Goal: Information Seeking & Learning: Learn about a topic

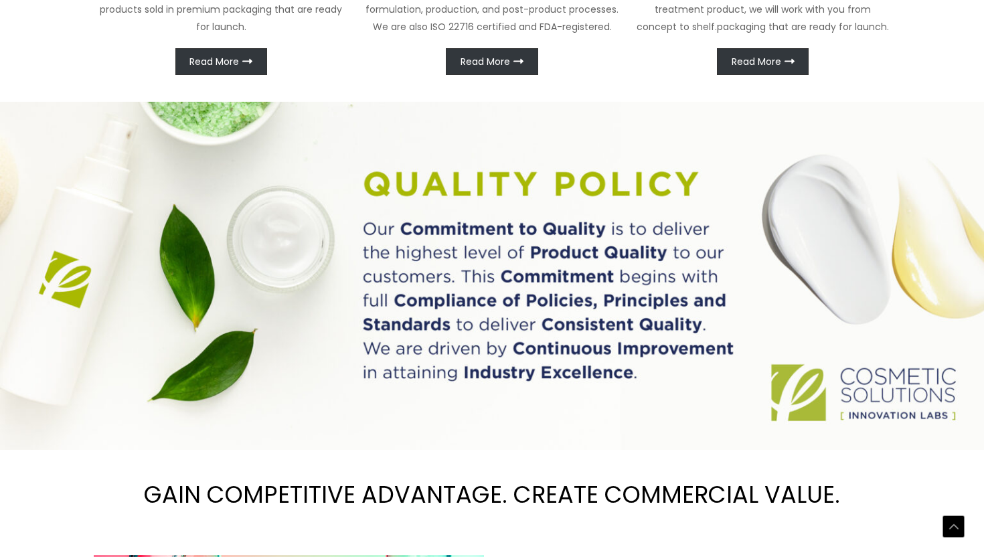
scroll to position [863, 0]
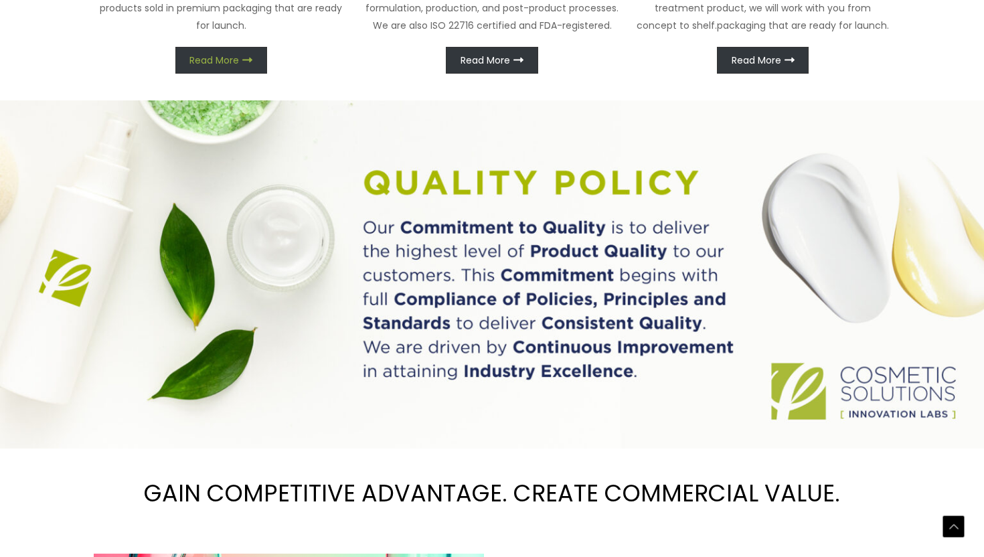
click at [228, 65] on span "Read More" at bounding box center [214, 60] width 50 height 9
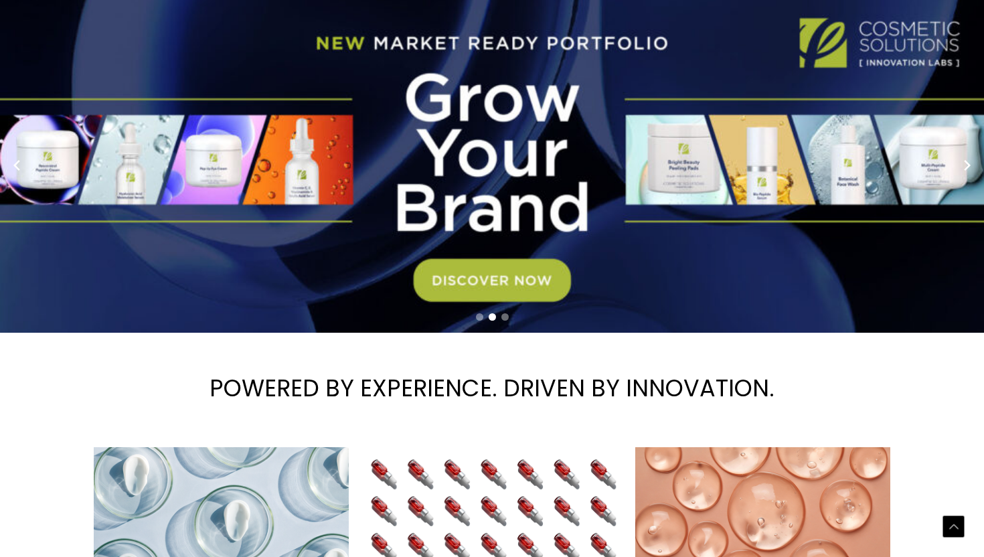
scroll to position [0, 0]
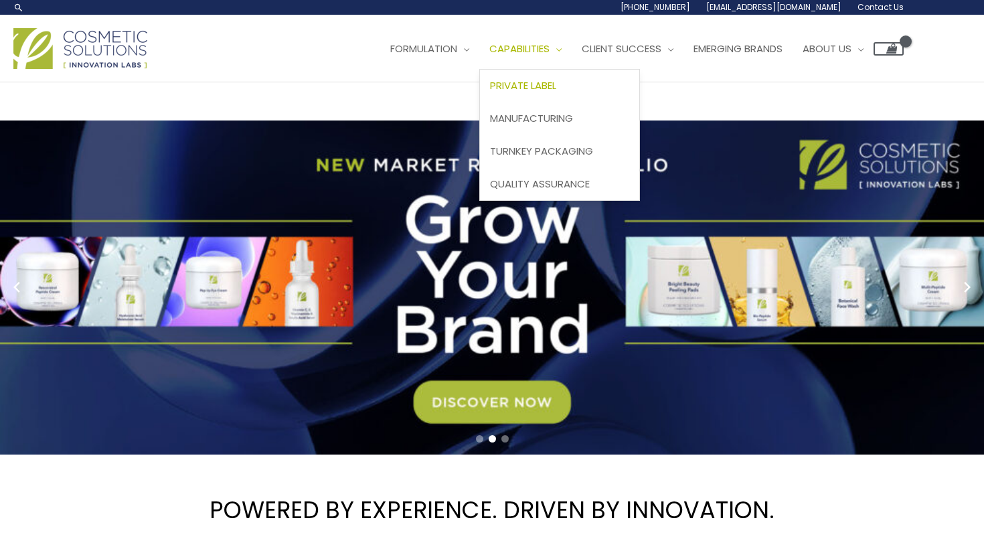
click at [490, 92] on span "Private Label" at bounding box center [523, 85] width 66 height 14
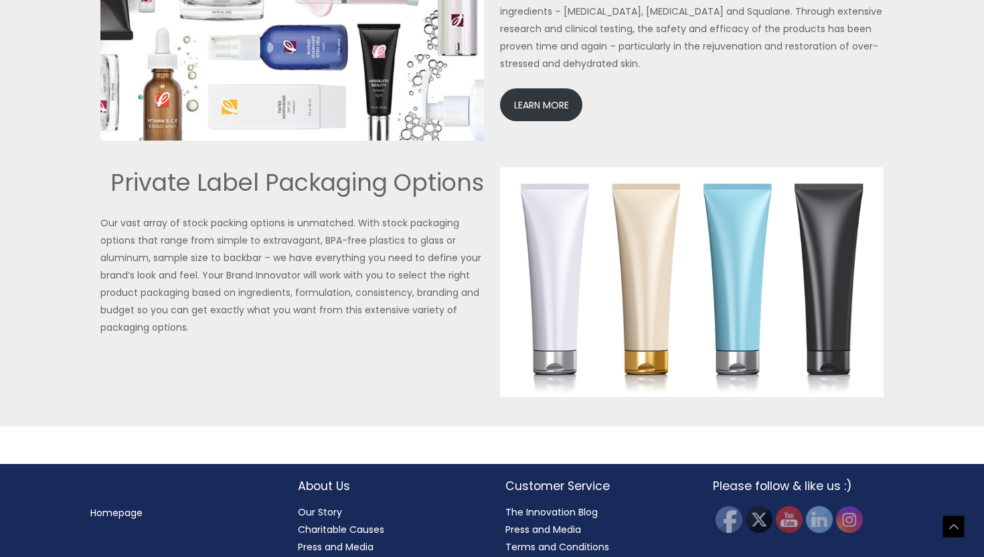
scroll to position [3077, 0]
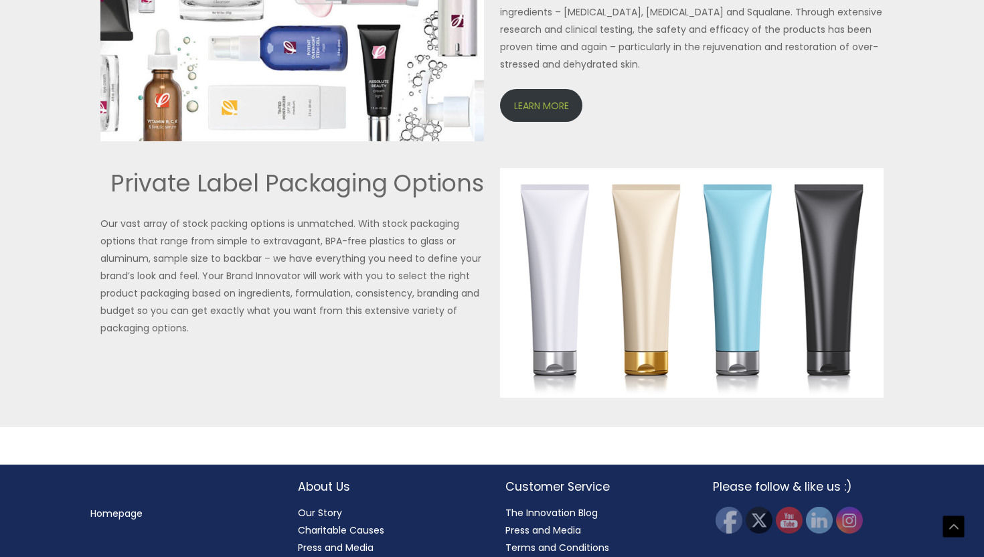
click at [541, 122] on link "LEARN MORE" at bounding box center [541, 105] width 82 height 33
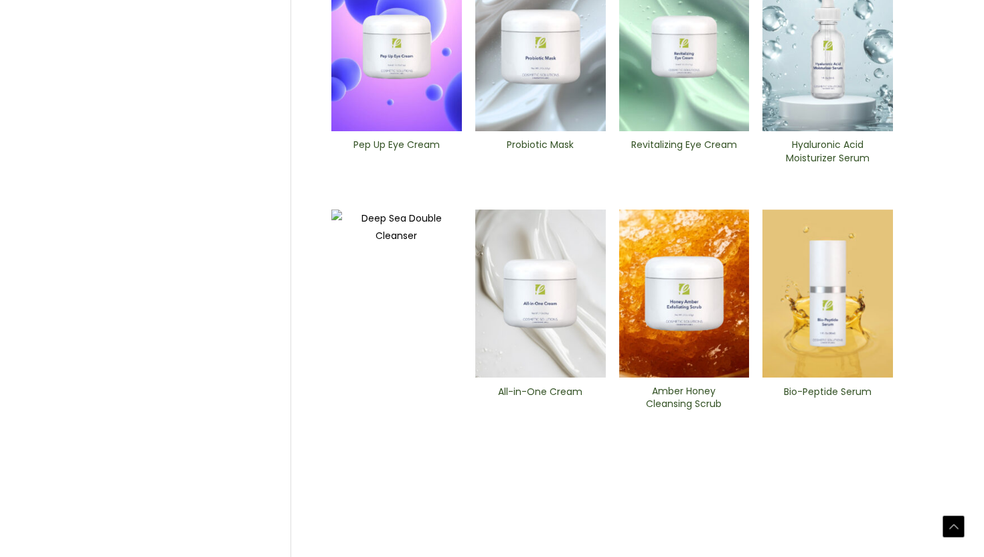
scroll to position [472, 0]
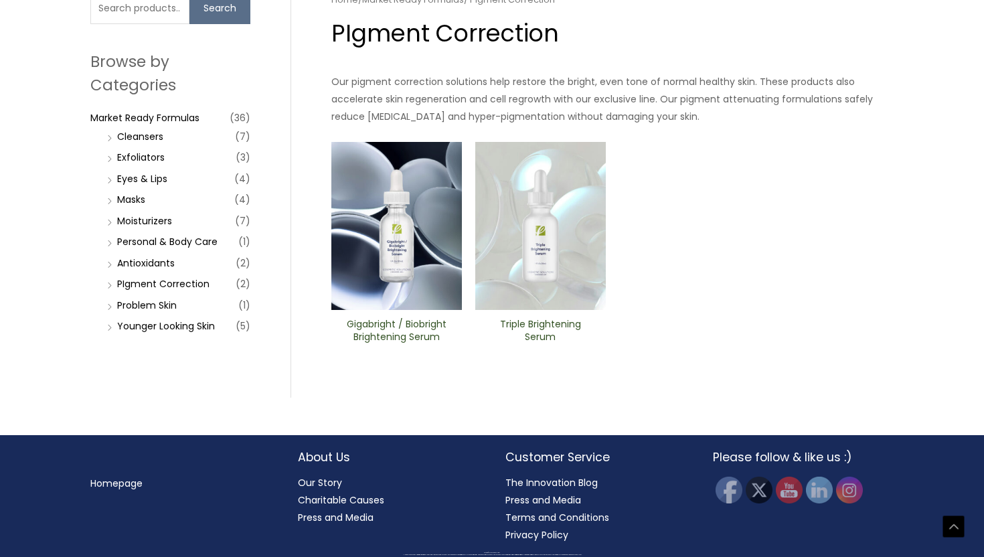
scroll to position [218, 0]
click at [137, 143] on link "Cleansers" at bounding box center [140, 136] width 46 height 13
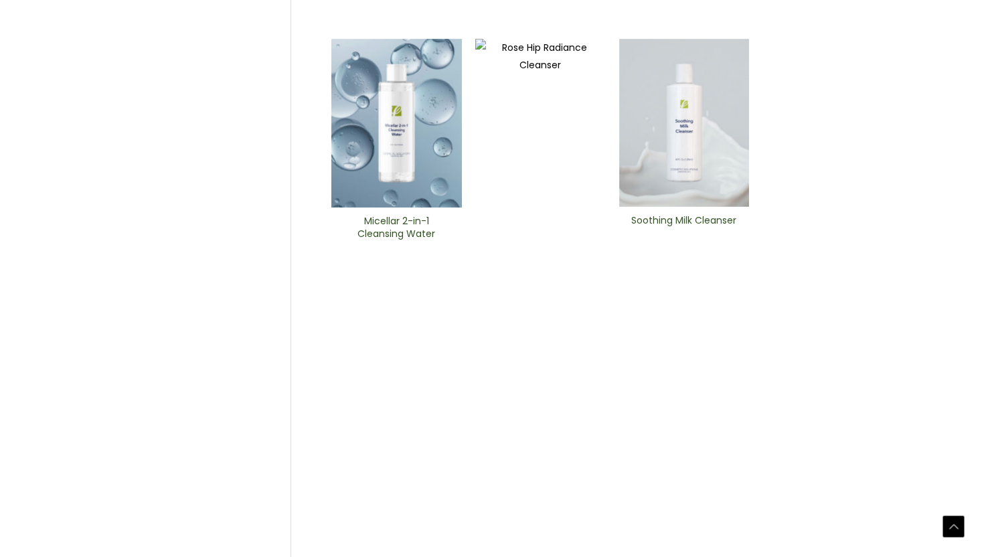
scroll to position [445, 0]
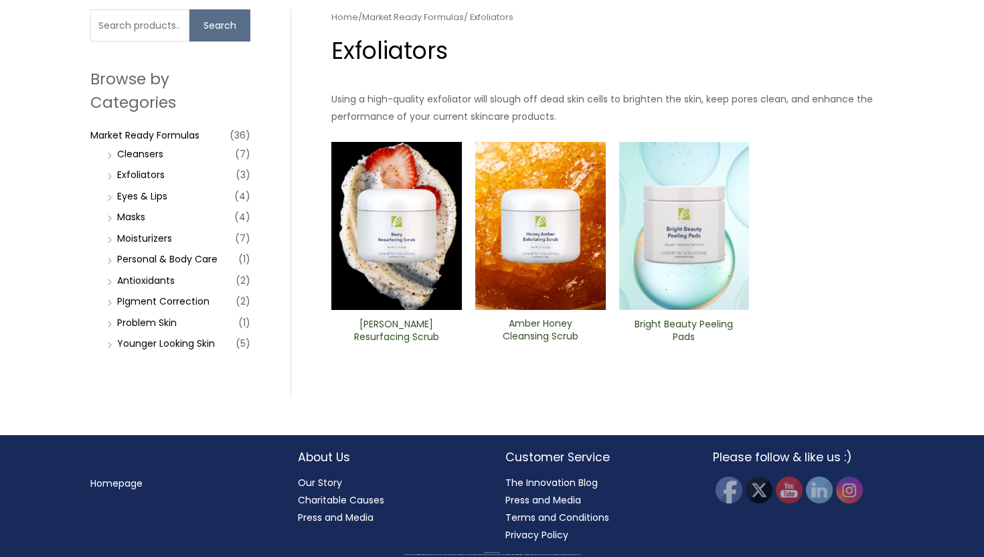
scroll to position [165, 0]
click at [137, 41] on input "Search for:" at bounding box center [139, 25] width 99 height 32
type input "sunscreen"
click at [219, 41] on button "Search" at bounding box center [219, 25] width 61 height 32
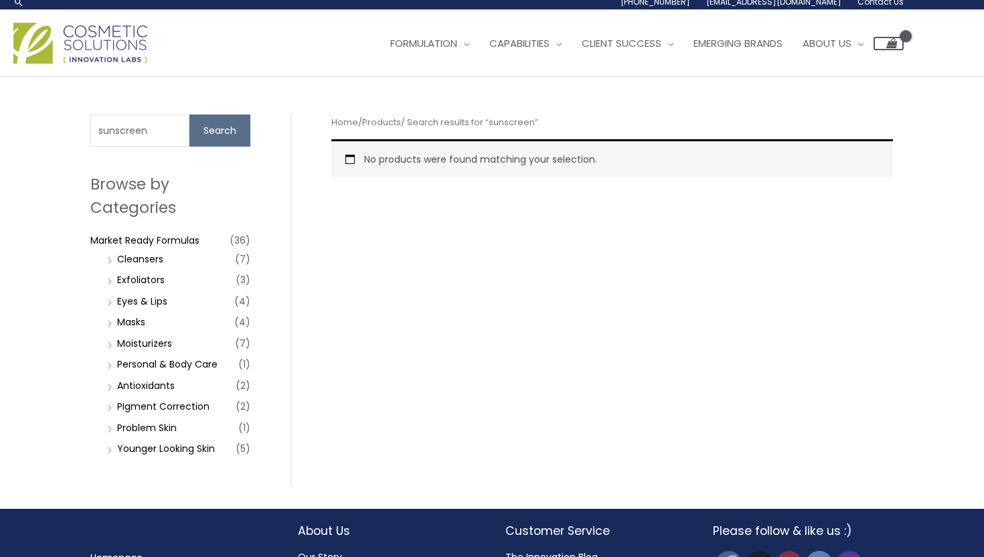
scroll to position [5, 0]
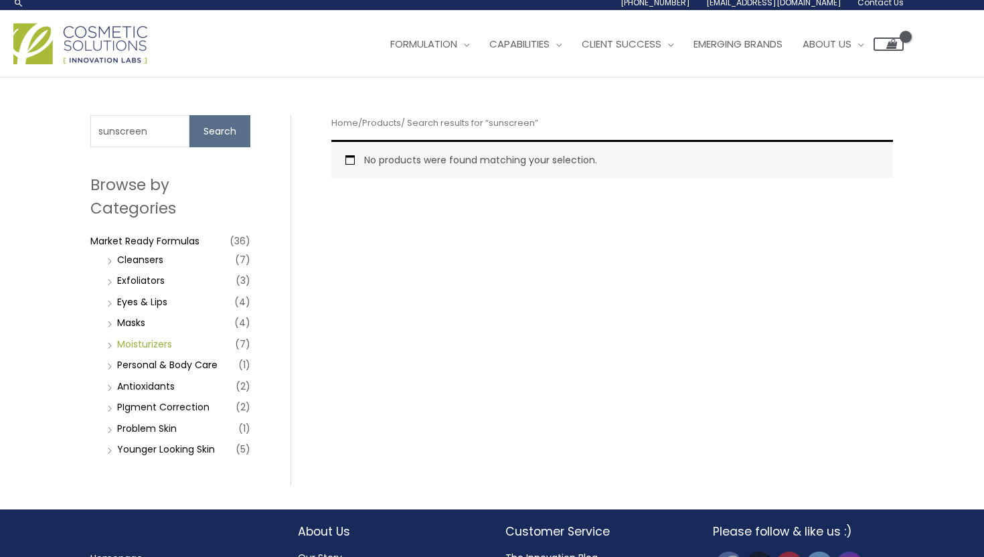
click at [136, 342] on link "Moisturizers" at bounding box center [144, 343] width 55 height 13
